Goal: Information Seeking & Learning: Learn about a topic

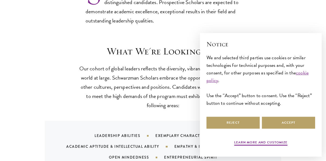
scroll to position [476, 0]
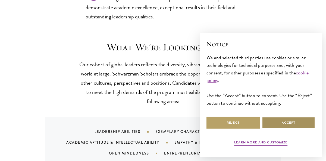
click at [278, 122] on button "Accept" at bounding box center [288, 123] width 53 height 12
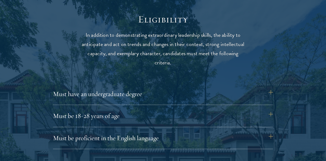
scroll to position [695, 0]
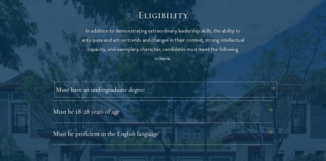
click at [185, 94] on button "Must have an undergraduate degree" at bounding box center [166, 89] width 220 height 13
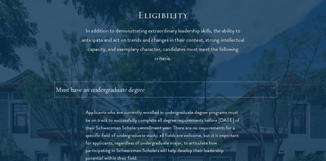
click at [185, 94] on button "Must have an undergraduate degree" at bounding box center [166, 89] width 220 height 13
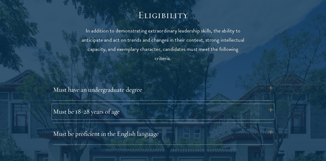
click at [184, 113] on button "Must be 18-28 years of age" at bounding box center [163, 111] width 220 height 13
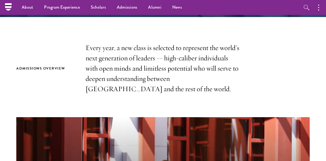
scroll to position [39, 0]
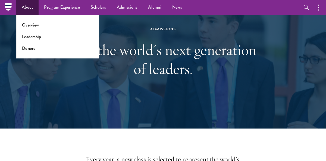
click at [27, 8] on link "About" at bounding box center [27, 7] width 22 height 15
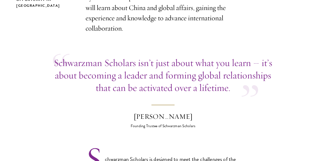
scroll to position [232, 0]
